Goal: Find contact information: Find contact information

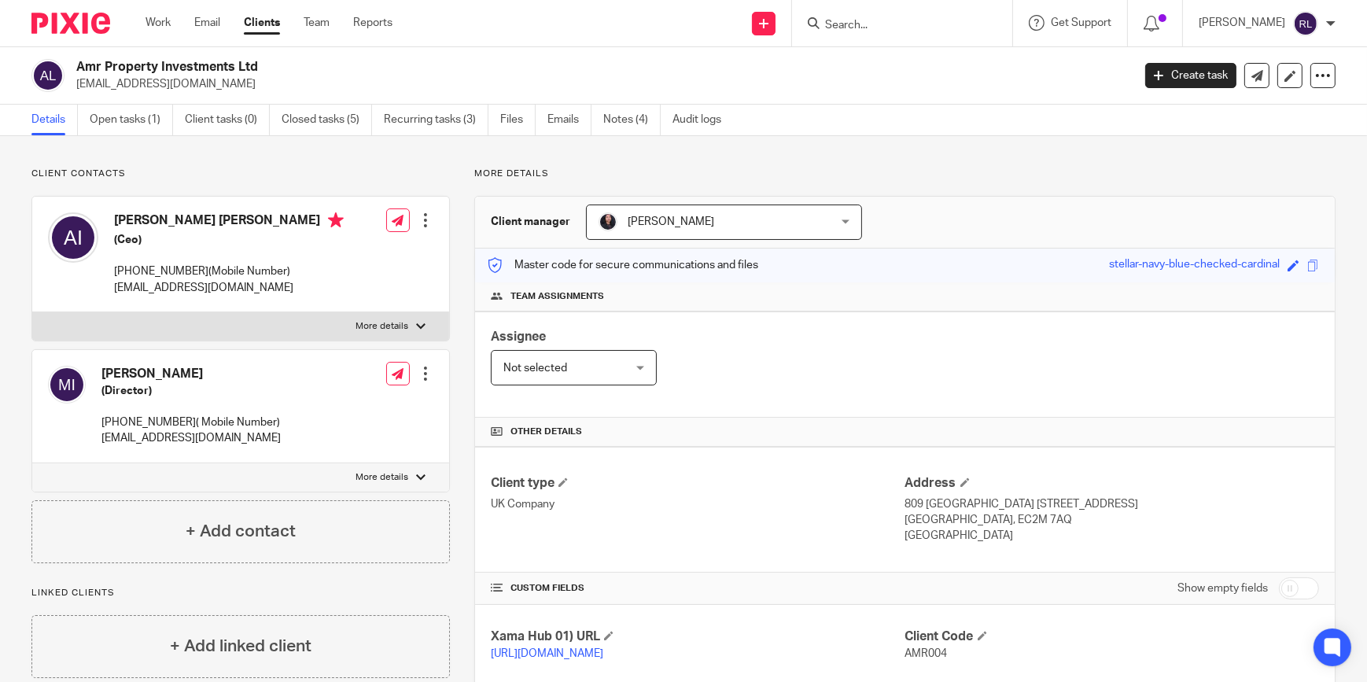
scroll to position [332, 0]
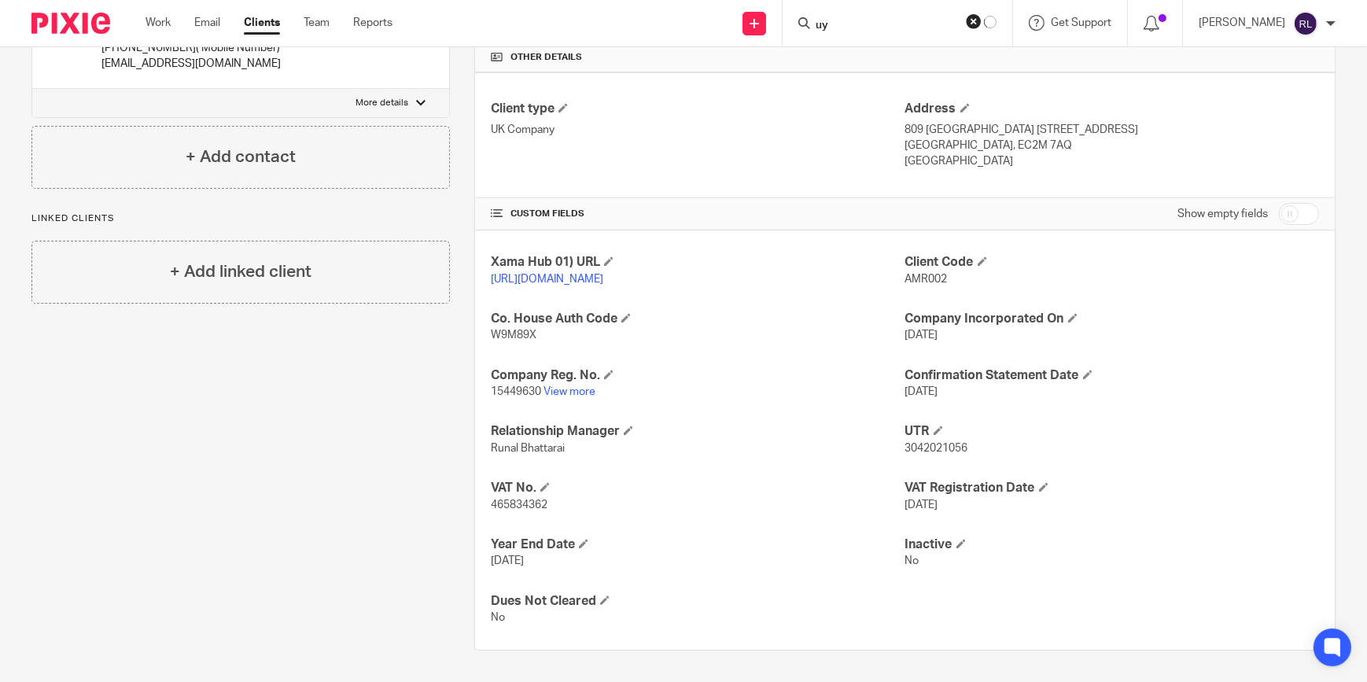
type input "u"
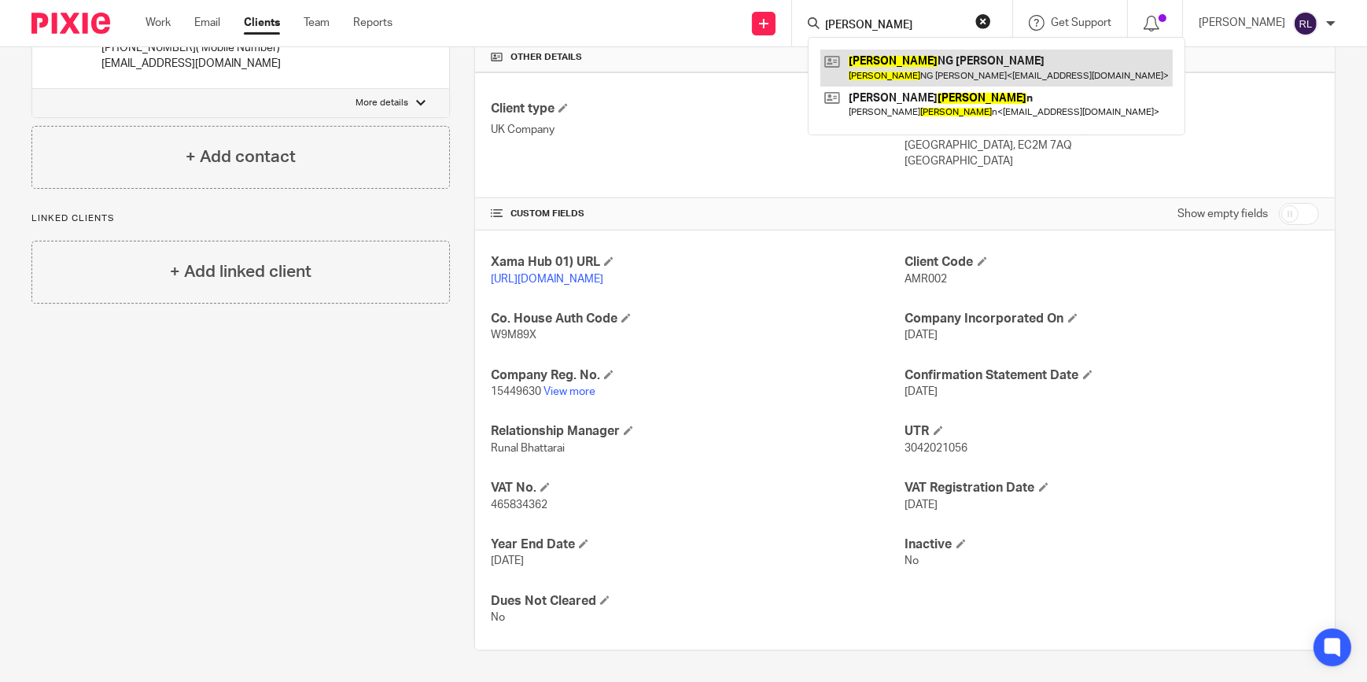
type input "yoo"
click at [970, 71] on link at bounding box center [997, 68] width 352 height 36
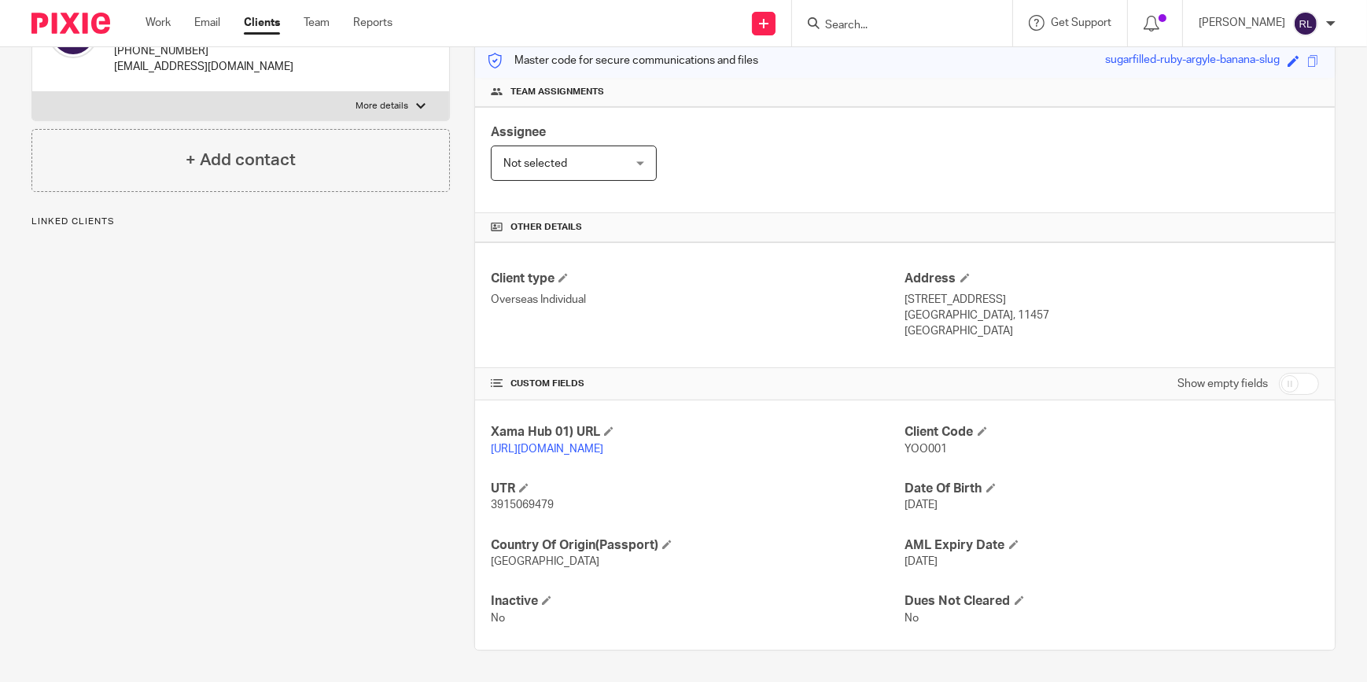
scroll to position [220, 0]
click at [527, 504] on span "3915069479" at bounding box center [522, 505] width 63 height 11
copy span "3915069479"
